Goal: Task Accomplishment & Management: Manage account settings

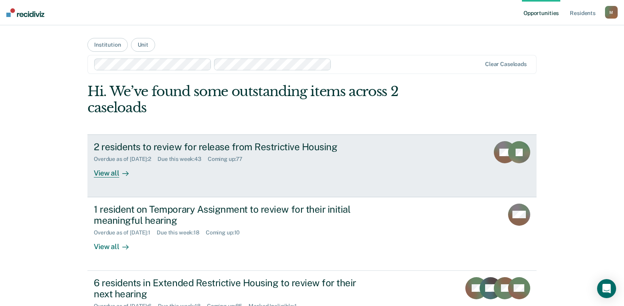
click at [143, 154] on div "Overdue as of [DATE] : 2 Due this week : 43 Coming up : 77" at bounding box center [233, 158] width 278 height 10
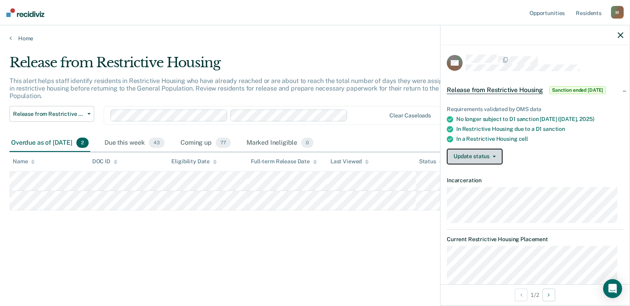
click at [479, 152] on button "Update status" at bounding box center [475, 157] width 56 height 16
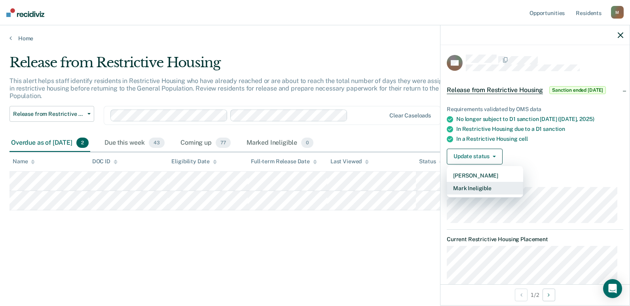
click at [479, 186] on button "Mark Ineligible" at bounding box center [485, 188] width 76 height 13
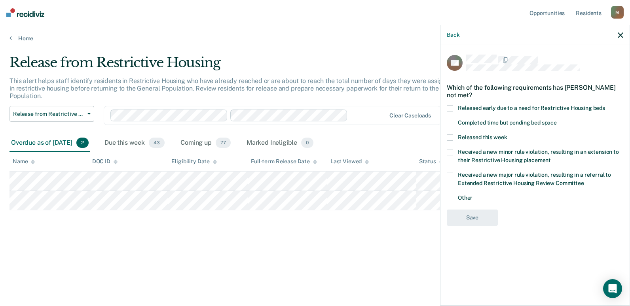
click at [447, 149] on span at bounding box center [450, 152] width 6 height 6
click at [551, 157] on input "Received a new minor rule violation, resulting in an extension to their Restric…" at bounding box center [551, 157] width 0 height 0
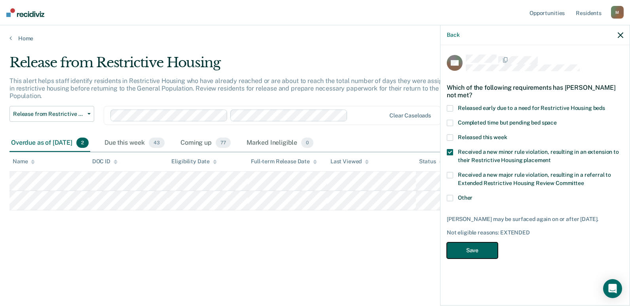
click at [455, 243] on button "Save" at bounding box center [472, 251] width 51 height 16
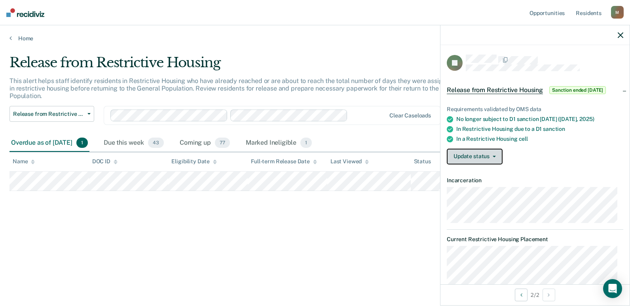
click at [494, 156] on icon "button" at bounding box center [494, 157] width 3 height 2
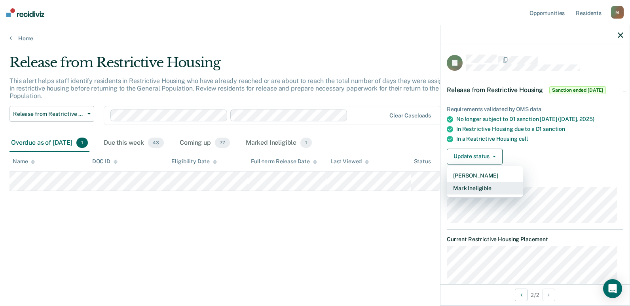
click at [479, 187] on button "Mark Ineligible" at bounding box center [485, 188] width 76 height 13
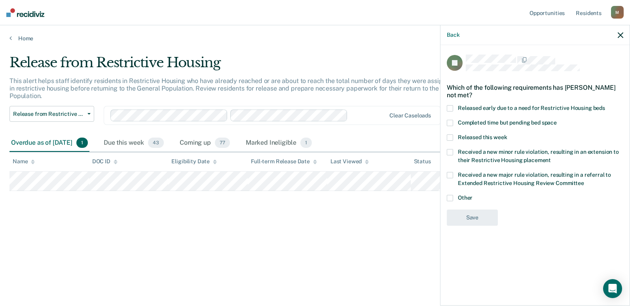
click at [479, 123] on span "Completed time but pending bed space" at bounding box center [507, 122] width 99 height 6
click at [557, 120] on input "Completed time but pending bed space" at bounding box center [557, 120] width 0 height 0
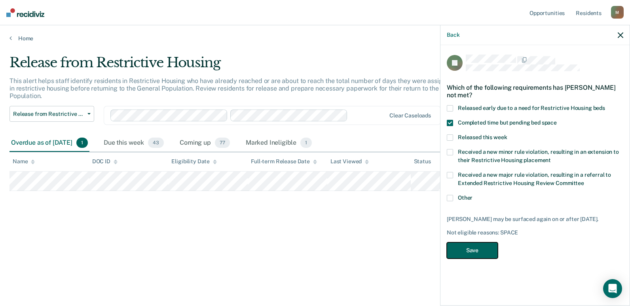
click at [478, 254] on button "Save" at bounding box center [472, 251] width 51 height 16
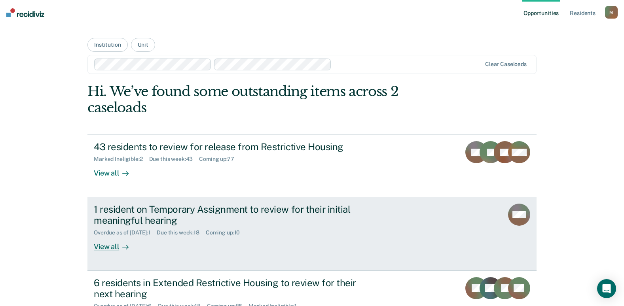
click at [128, 210] on div "1 resident on Temporary Assignment to review for their initial meaningful heari…" at bounding box center [233, 215] width 278 height 23
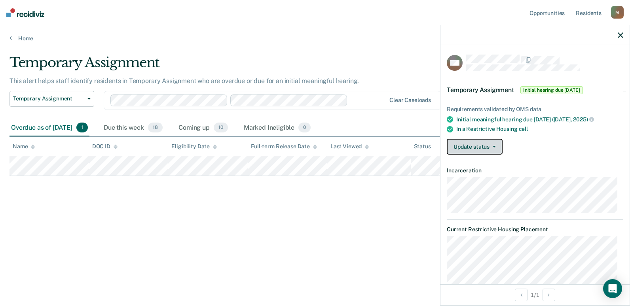
click at [493, 153] on button "Update status" at bounding box center [475, 147] width 56 height 16
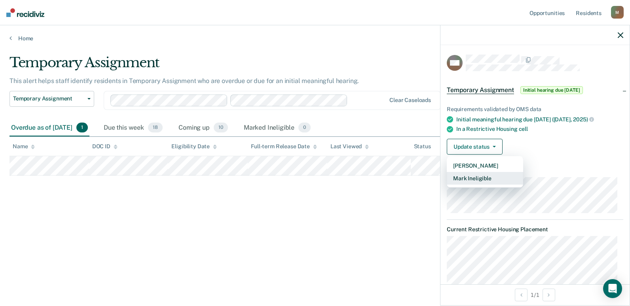
click at [477, 175] on button "Mark Ineligible" at bounding box center [485, 178] width 76 height 13
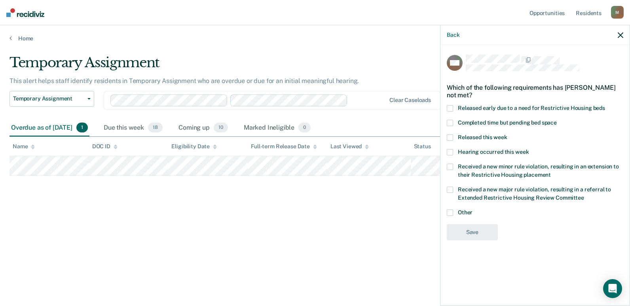
click at [471, 167] on span "Received a new minor rule violation, resulting in an extension to their Restric…" at bounding box center [538, 170] width 161 height 15
click at [551, 172] on input "Received a new minor rule violation, resulting in an extension to their Restric…" at bounding box center [551, 172] width 0 height 0
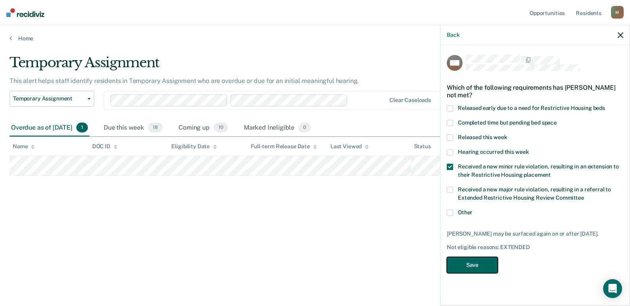
click at [462, 270] on button "Save" at bounding box center [472, 265] width 51 height 16
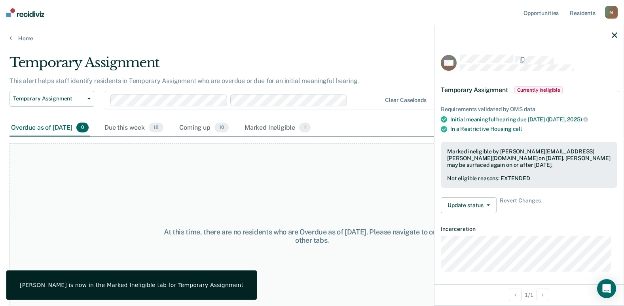
click at [211, 202] on div "At this time, there are no residents who are Overdue as of Sep 15, 2025. Please…" at bounding box center [311, 236] width 605 height 186
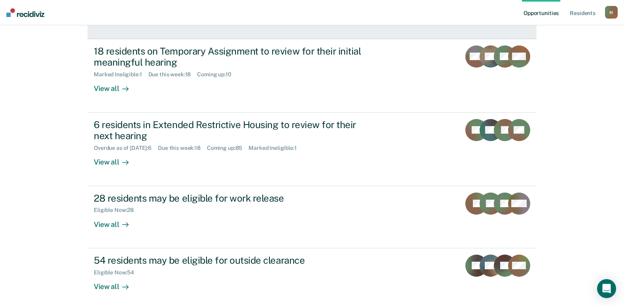
scroll to position [119, 0]
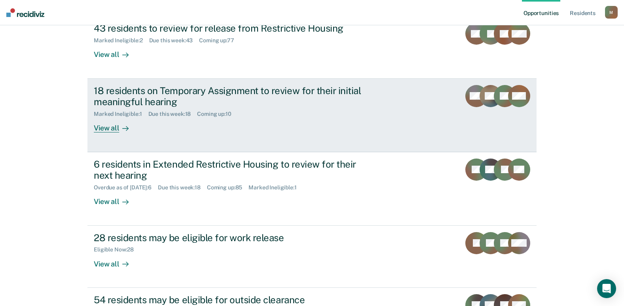
click at [133, 99] on div "18 residents on Temporary Assignment to review for their initial meaningful hea…" at bounding box center [233, 96] width 278 height 23
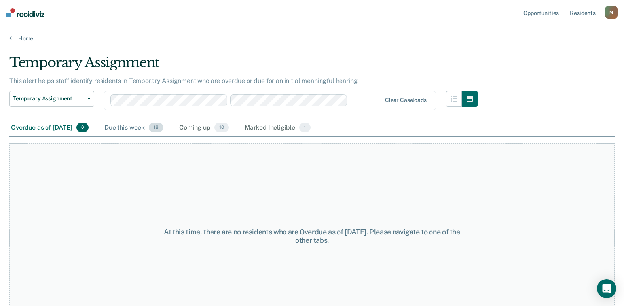
click at [132, 127] on div "Due this week 18" at bounding box center [134, 127] width 62 height 17
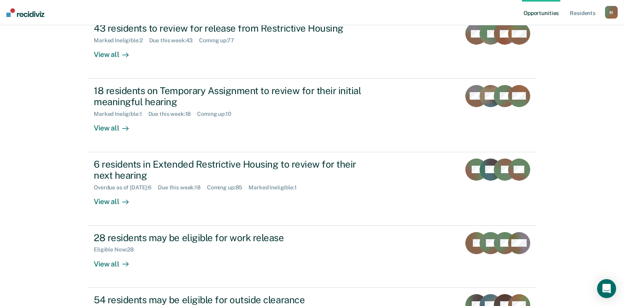
scroll to position [79, 0]
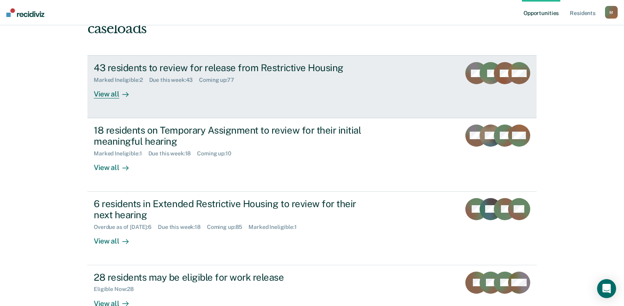
click at [112, 66] on div "43 residents to review for release from Restrictive Housing" at bounding box center [233, 67] width 278 height 11
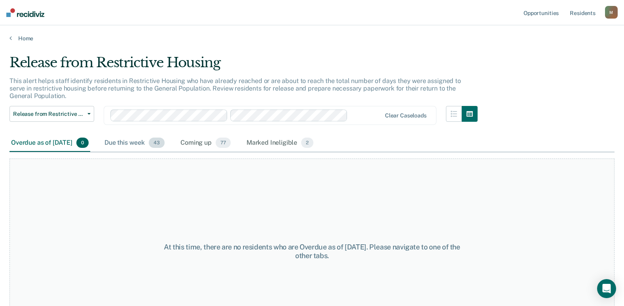
click at [140, 139] on div "Due this week 43" at bounding box center [134, 143] width 63 height 17
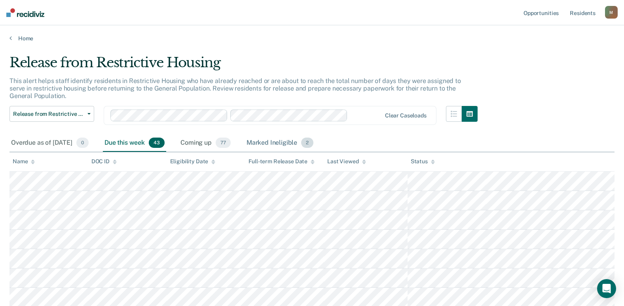
click at [290, 140] on div "Marked Ineligible 2" at bounding box center [280, 143] width 70 height 17
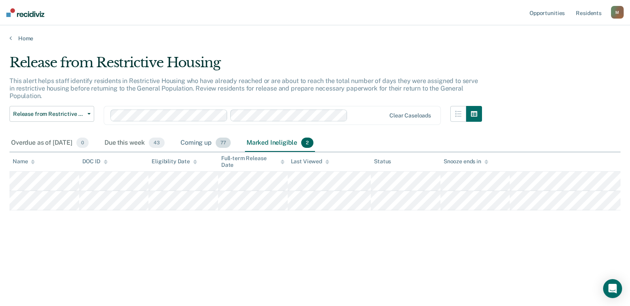
click at [214, 142] on div "Coming up 77" at bounding box center [205, 143] width 53 height 17
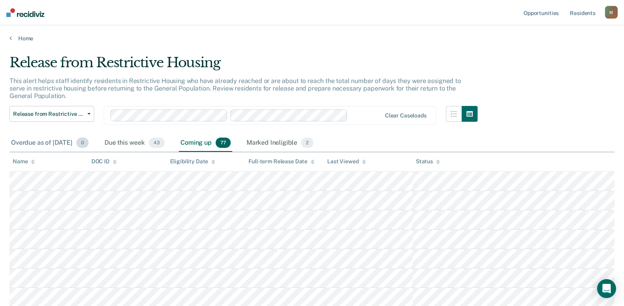
click at [53, 138] on div "Overdue as of Sep 15, 2025 0" at bounding box center [49, 143] width 81 height 17
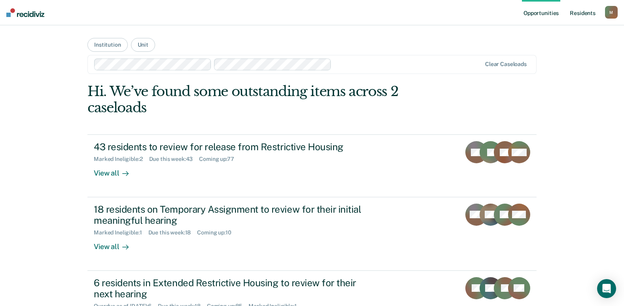
click at [581, 16] on link "Resident s" at bounding box center [582, 12] width 29 height 25
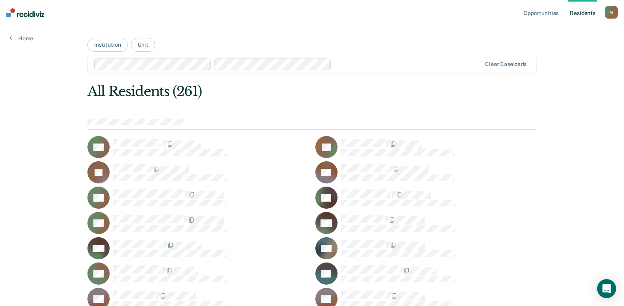
scroll to position [2598, 0]
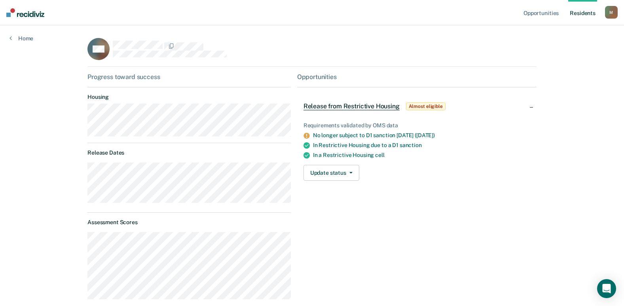
click at [458, 56] on div "RM" at bounding box center [311, 52] width 449 height 29
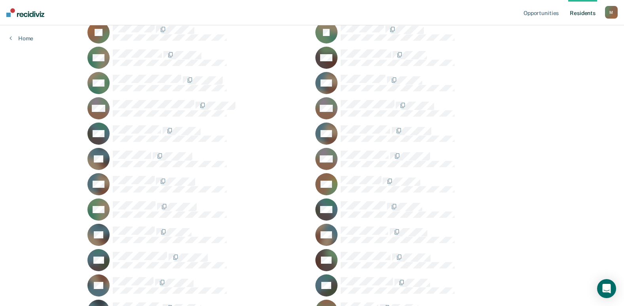
scroll to position [3079, 0]
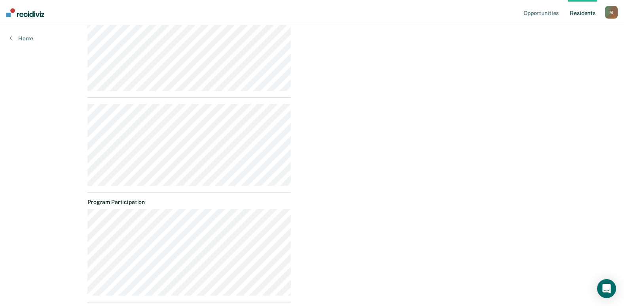
scroll to position [472, 0]
